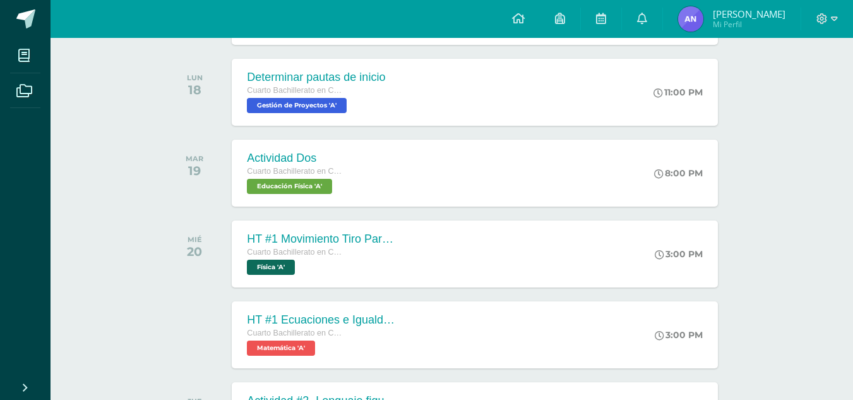
scroll to position [757, 0]
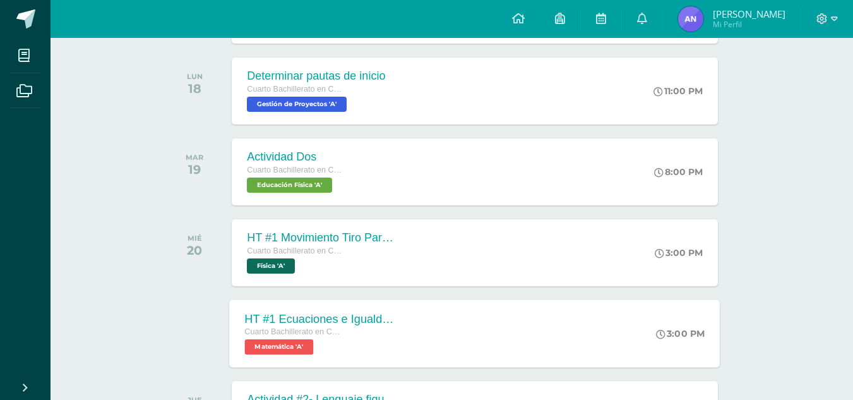
click at [321, 341] on div "Cuarto Bachillerato en CCLL con Orientación en Computación Matemática 'A'" at bounding box center [321, 339] width 153 height 29
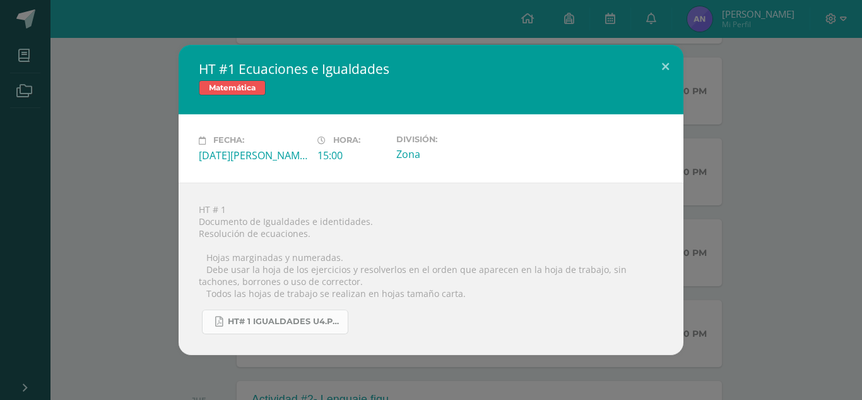
click at [313, 316] on link "HT# 1 igualdades U4.pdf" at bounding box center [275, 321] width 146 height 25
click at [671, 63] on button at bounding box center [666, 66] width 36 height 43
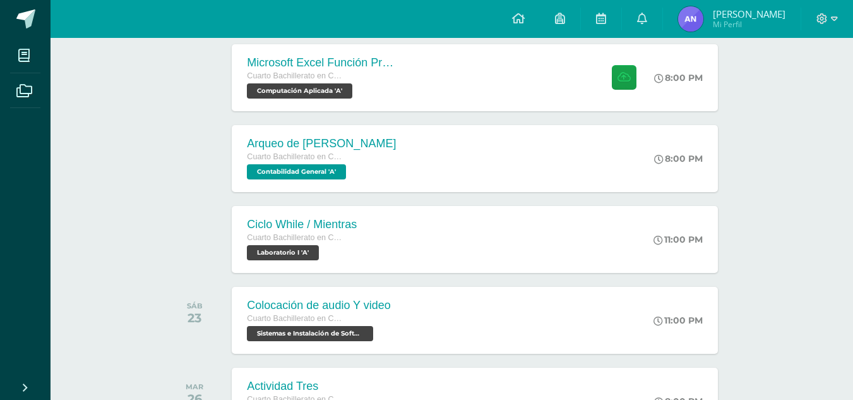
scroll to position [1187, 0]
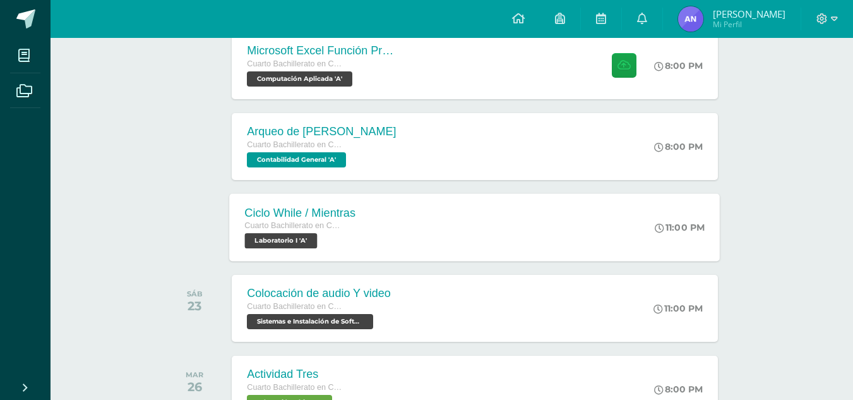
click at [301, 249] on div "Ciclo While / Mientras Cuarto Bachillerato en CCLL con Orientación en Computaci…" at bounding box center [300, 227] width 141 height 68
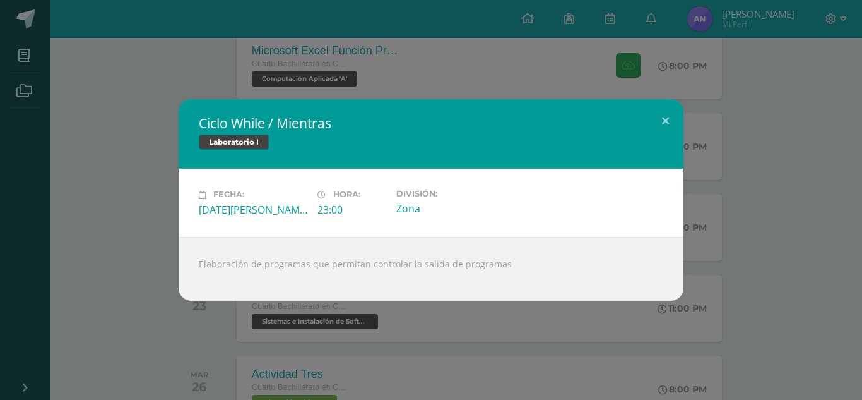
click at [369, 67] on div "Ciclo While / Mientras Laboratorio I Fecha: Viernes 22 de Agosto Hora: 23:00 Di…" at bounding box center [431, 200] width 862 height 400
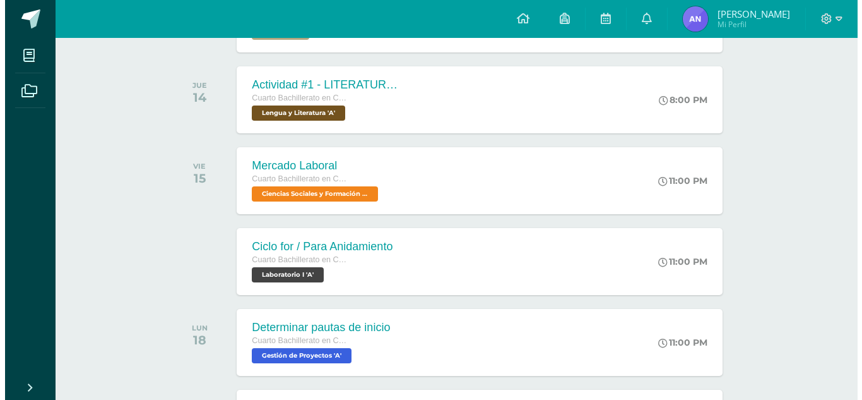
scroll to position [530, 0]
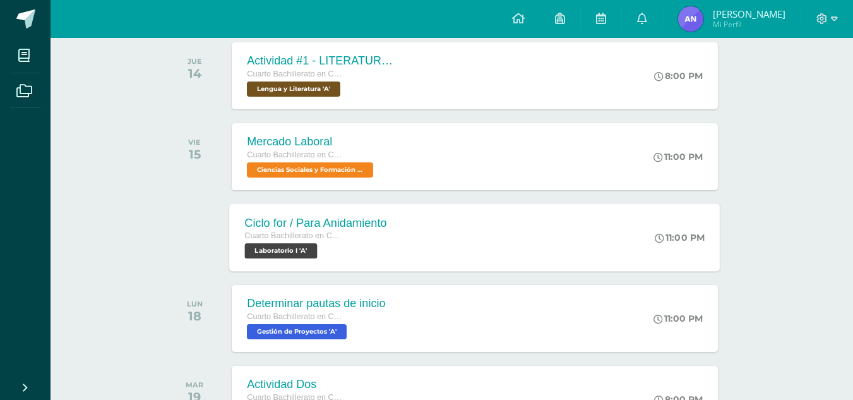
click at [458, 222] on div "Ciclo for / Para Anidamiento Cuarto Bachillerato en CCLL con Orientación en Com…" at bounding box center [475, 237] width 490 height 68
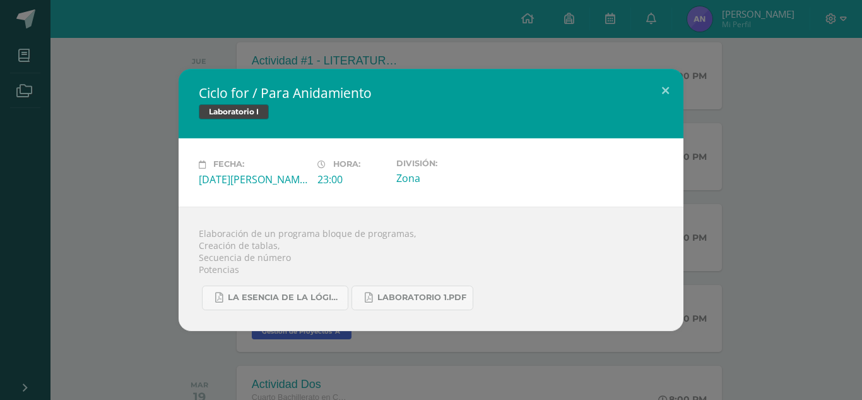
click at [612, 45] on div "Ciclo for / Para Anidamiento Laboratorio I Fecha: Sábado 16 de Agosto Hora: 23:…" at bounding box center [431, 200] width 862 height 400
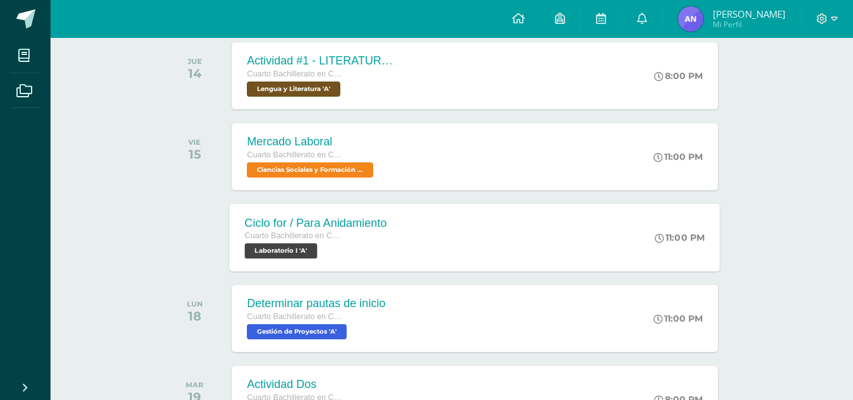
click at [280, 223] on div "Ciclo for / Para Anidamiento" at bounding box center [316, 222] width 142 height 13
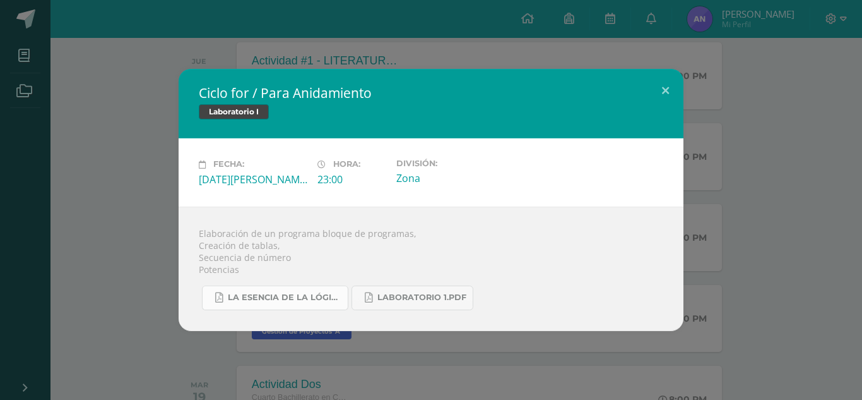
click at [311, 293] on span "La Esencia de la Lógica de Programación - [PERSON_NAME] - 1ra Edición.pdf" at bounding box center [285, 297] width 114 height 10
click at [435, 294] on span "Laboratorio 1.pdf" at bounding box center [421, 297] width 89 height 10
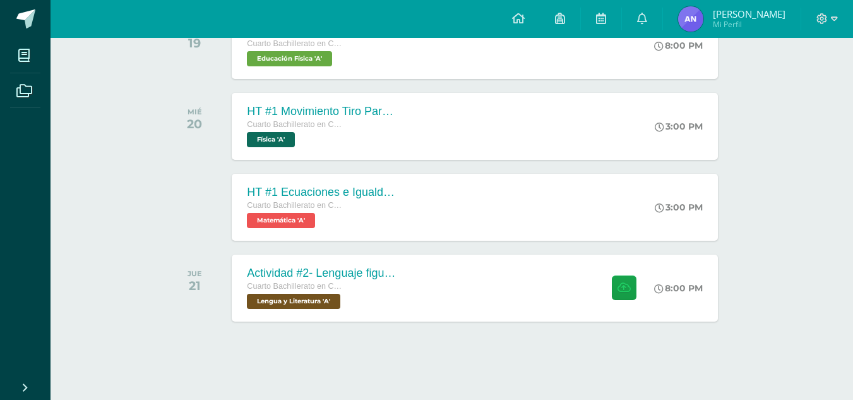
scroll to position [885, 0]
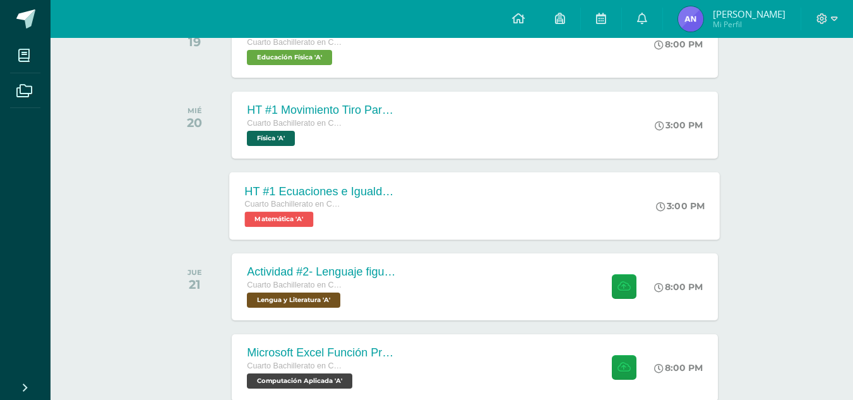
click at [301, 208] on span "Cuarto Bachillerato en CCLL con Orientación en Computación" at bounding box center [293, 203] width 96 height 9
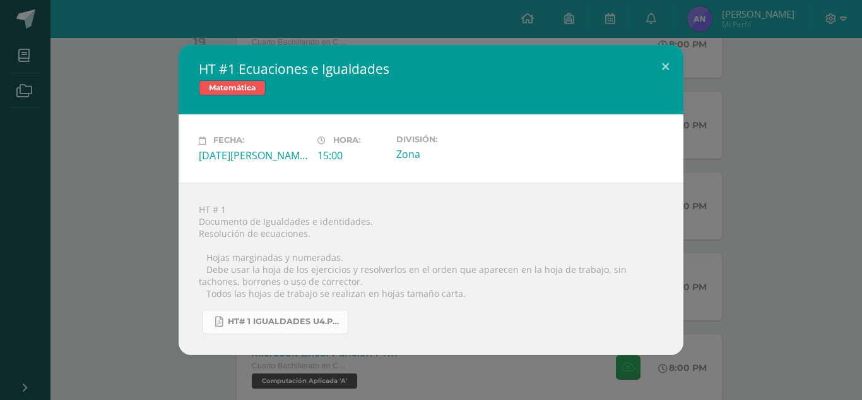
click at [292, 324] on span "HT# 1 igualdades U4.pdf" at bounding box center [285, 321] width 114 height 10
click at [124, 121] on div "HT #1 Ecuaciones e Igualdades Matemática Fecha: [DATE][PERSON_NAME] Hora: 15:00…" at bounding box center [431, 199] width 852 height 309
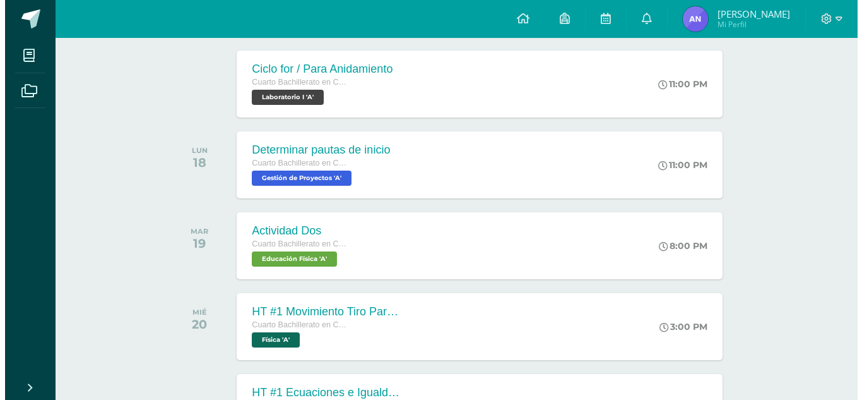
scroll to position [683, 0]
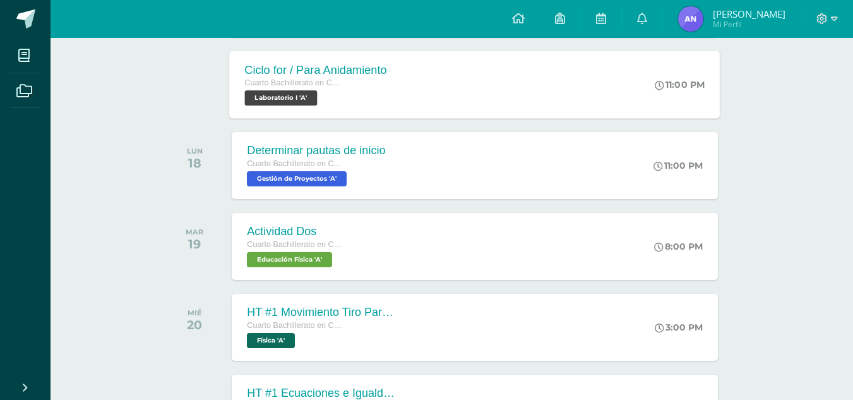
click at [470, 76] on div "Ciclo for / Para Anidamiento Cuarto Bachillerato en CCLL con Orientación en Com…" at bounding box center [475, 84] width 490 height 68
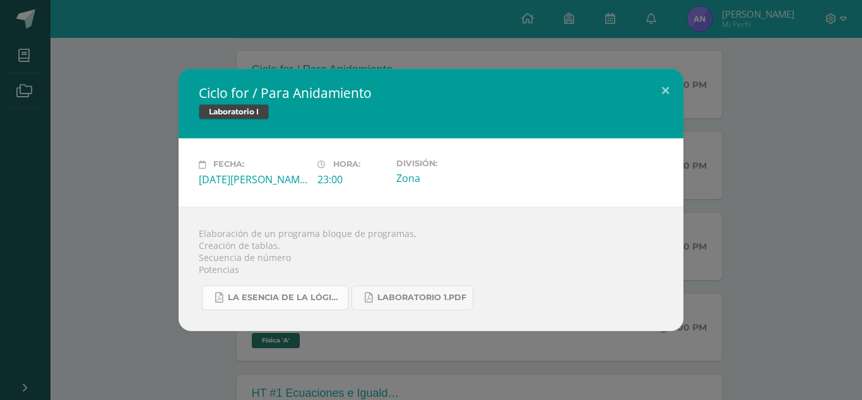
click at [295, 299] on span "La Esencia de la Lógica de Programación - [PERSON_NAME] - 1ra Edición.pdf" at bounding box center [285, 297] width 114 height 10
